Goal: Task Accomplishment & Management: Use online tool/utility

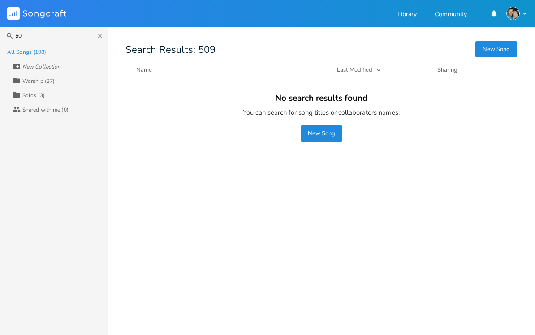
type input "5"
click at [104, 36] on input "309" at bounding box center [54, 36] width 108 height 18
type input "309"
click at [19, 19] on icon "Songcraft" at bounding box center [36, 13] width 59 height 13
click at [8, 37] on input "309" at bounding box center [54, 36] width 108 height 18
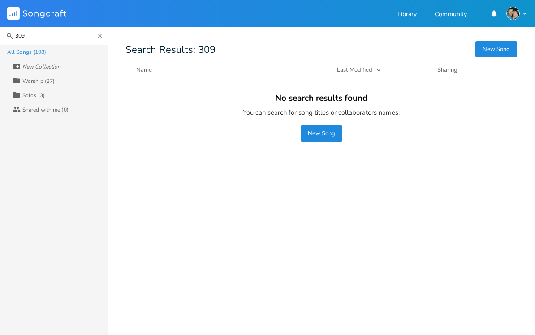
click at [98, 34] on icon "Close" at bounding box center [100, 36] width 8 height 8
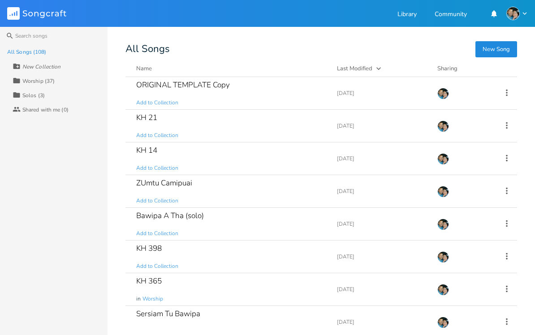
click at [143, 89] on div "ORIGINAL TEMPLATE Copy" at bounding box center [183, 85] width 94 height 8
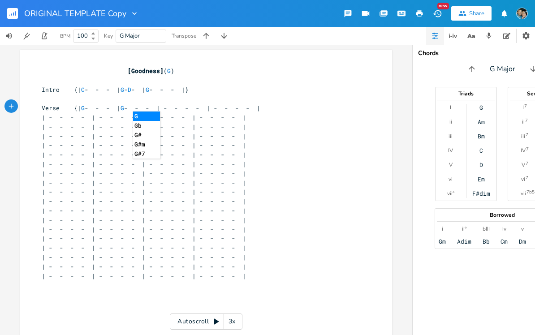
click at [16, 19] on button "button" at bounding box center [16, 14] width 18 height 22
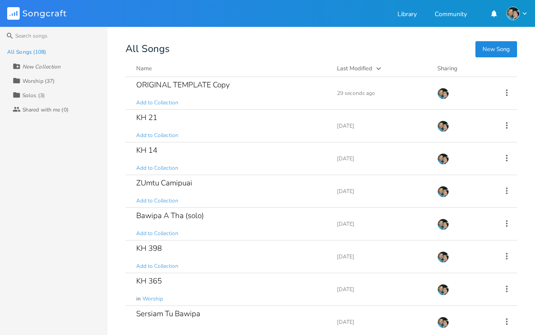
click at [511, 94] on icon at bounding box center [507, 93] width 10 height 10
click at [485, 184] on li "[PERSON_NAME]" at bounding box center [471, 182] width 72 height 15
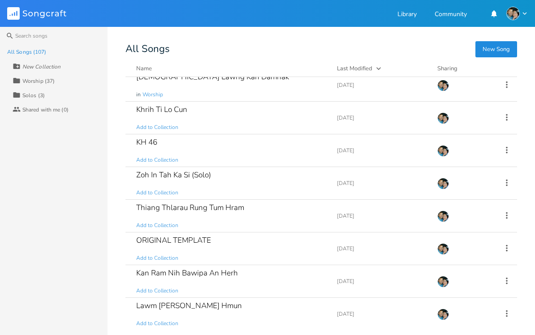
scroll to position [665, 0]
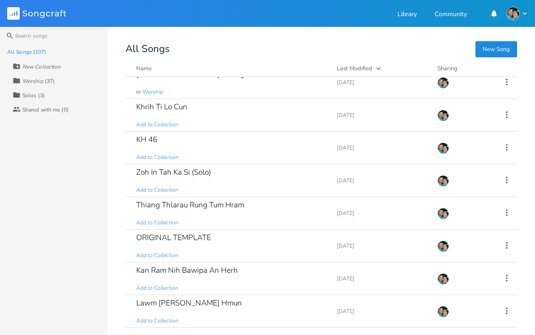
click at [511, 248] on icon at bounding box center [507, 246] width 10 height 10
click at [480, 178] on li "Duplicate Make a Copy" at bounding box center [471, 175] width 72 height 15
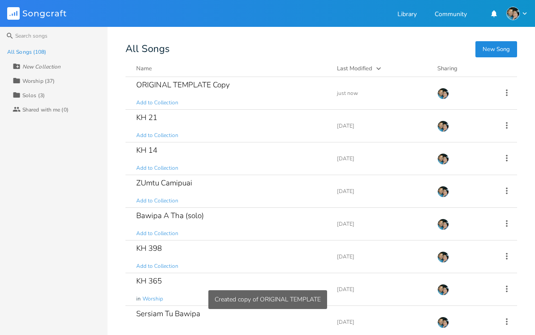
scroll to position [0, 0]
click at [201, 89] on div "ORIGINAL TEMPLATE Copy" at bounding box center [183, 85] width 94 height 8
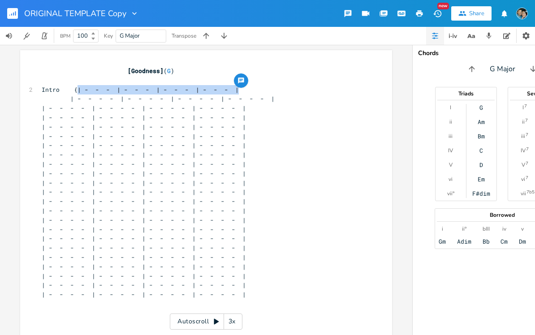
copy span "| - - - | - - - | - - - | - - - |"
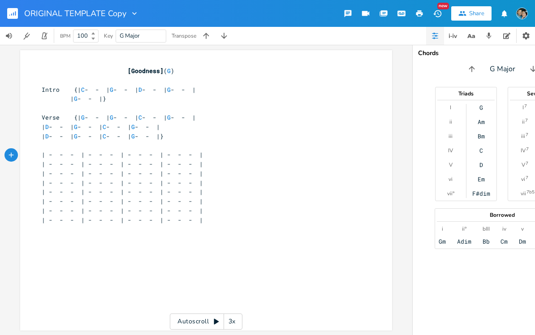
click at [533, 122] on div "I 7 ii 7 iii 7 IV 7 V 7 vi 7 vii 7b5" at bounding box center [523, 150] width 30 height 93
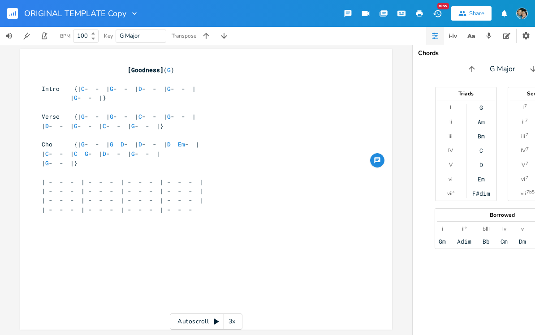
scroll to position [14, 0]
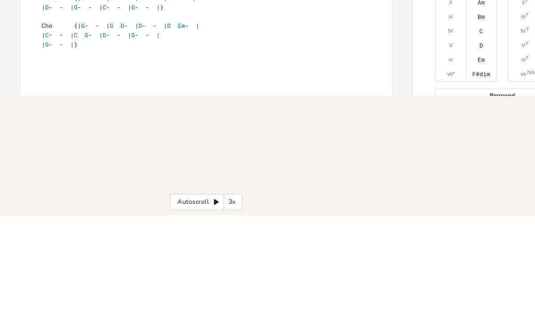
click at [69, 115] on div "ORIGINAL TEMPLATE Copy New Share BPM 100 Key G Major Transpose xxxxxxxxxx [Good…" at bounding box center [267, 167] width 535 height 335
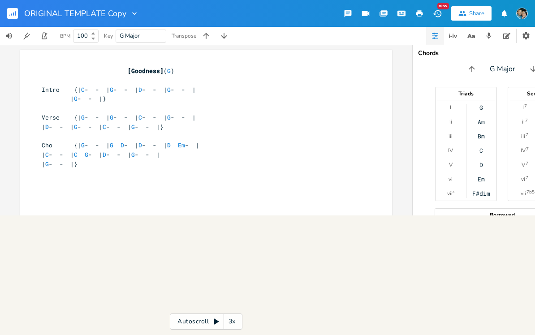
scroll to position [0, 0]
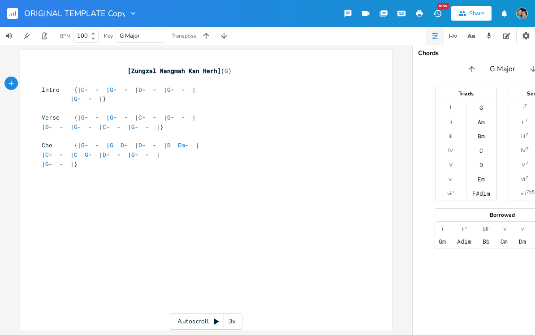
click at [40, 15] on input "ORIGINAL TEMPLATE Copy" at bounding box center [74, 13] width 101 height 8
click at [35, 16] on input "kH 309" at bounding box center [37, 13] width 27 height 8
click at [30, 16] on input "kH 309" at bounding box center [37, 13] width 27 height 8
click at [31, 15] on input "kH 309" at bounding box center [37, 13] width 27 height 8
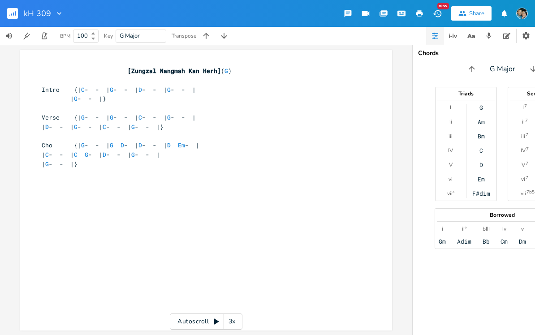
click at [31, 14] on input "kH 309" at bounding box center [37, 13] width 27 height 8
type input "KH 309"
click at [14, 15] on icon "button" at bounding box center [13, 14] width 1 height 3
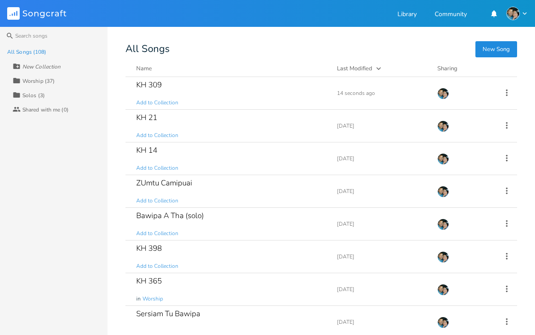
click at [154, 88] on div "KH 309" at bounding box center [149, 85] width 26 height 8
